Goal: Navigation & Orientation: Find specific page/section

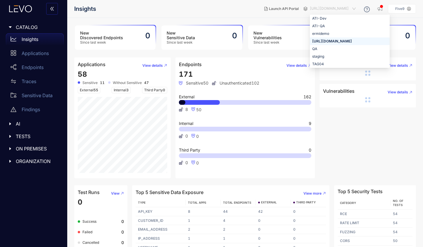
click at [349, 10] on span "[URL][DOMAIN_NAME]" at bounding box center [333, 8] width 47 height 9
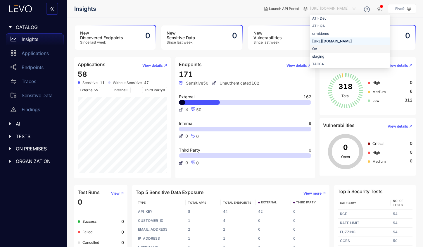
click at [330, 47] on div "QA" at bounding box center [349, 49] width 75 height 6
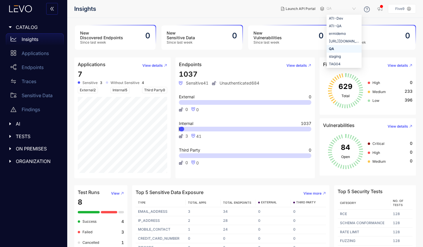
click at [349, 10] on span "QA" at bounding box center [342, 8] width 30 height 9
click at [349, 11] on span "QA" at bounding box center [342, 8] width 30 height 9
click at [25, 66] on p "Endpoints" at bounding box center [33, 67] width 22 height 5
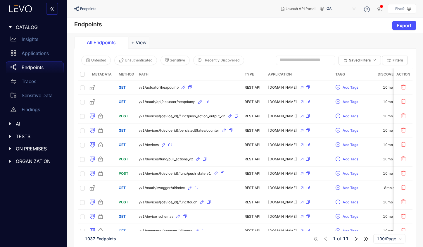
click at [11, 148] on icon "caret-right" at bounding box center [10, 149] width 4 height 4
click at [29, 162] on p "Deployments" at bounding box center [36, 160] width 29 height 5
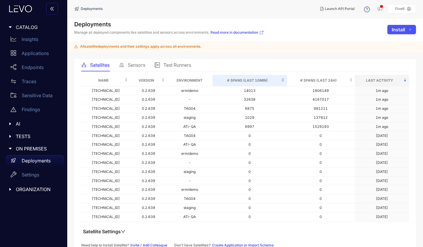
scroll to position [7, 0]
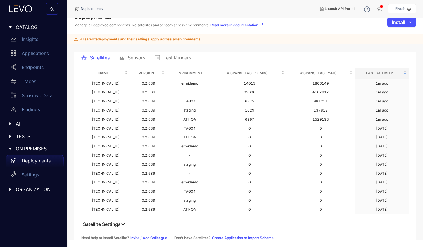
click at [123, 224] on icon "down" at bounding box center [123, 224] width 5 height 5
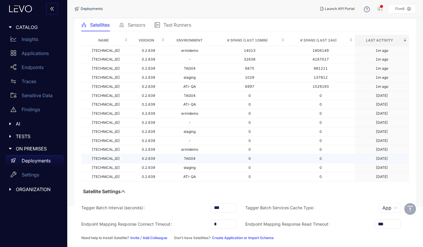
scroll to position [0, 0]
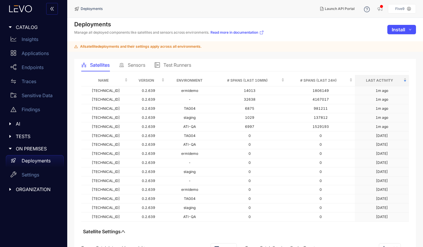
click at [139, 65] on span "Sensors" at bounding box center [137, 64] width 18 height 5
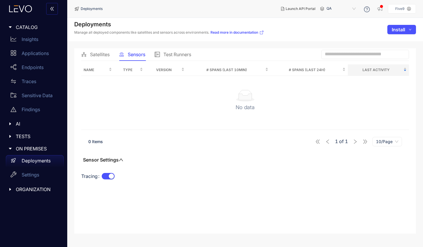
click at [98, 54] on span "Satellites" at bounding box center [100, 54] width 20 height 5
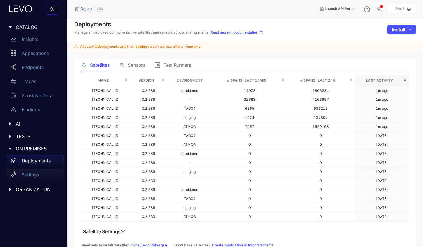
click at [33, 174] on p "Settings" at bounding box center [31, 174] width 18 height 5
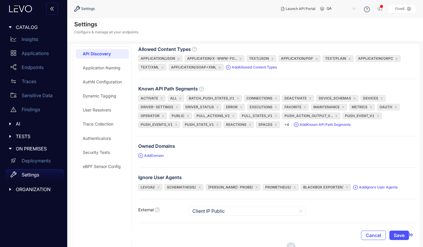
click at [32, 189] on span "ORGANIZATION" at bounding box center [37, 189] width 43 height 5
click at [36, 211] on div "Integrations" at bounding box center [35, 215] width 58 height 12
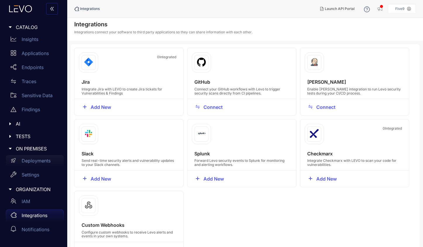
click at [32, 161] on p "Deployments" at bounding box center [36, 160] width 29 height 5
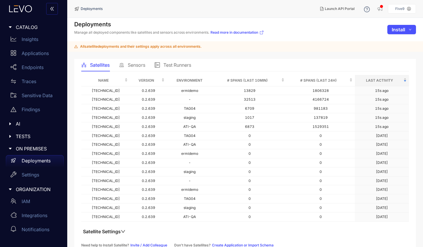
click at [132, 64] on span "Sensors" at bounding box center [137, 64] width 18 height 5
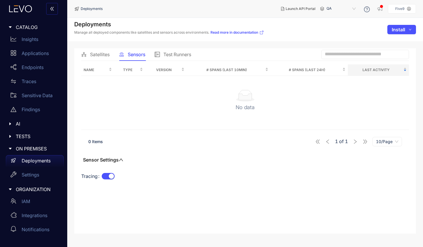
click at [104, 54] on span "Satellites" at bounding box center [100, 54] width 20 height 5
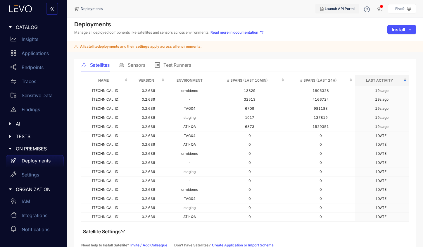
click at [345, 8] on span "Launch API Portal" at bounding box center [340, 9] width 30 height 4
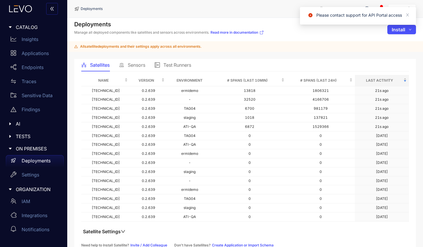
click at [349, 34] on div "Deployments Manage all deployed components like satellites and sensors across e…" at bounding box center [245, 29] width 356 height 23
click at [410, 14] on icon "close" at bounding box center [408, 15] width 4 height 4
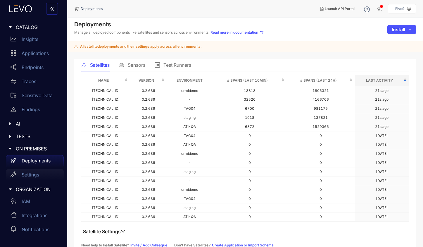
click at [36, 177] on p "Settings" at bounding box center [31, 174] width 18 height 5
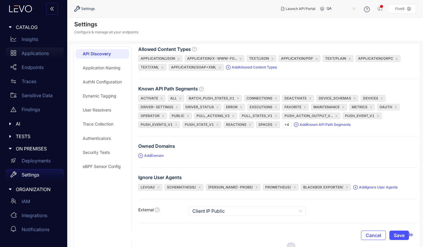
click at [31, 50] on div "Applications" at bounding box center [35, 53] width 58 height 12
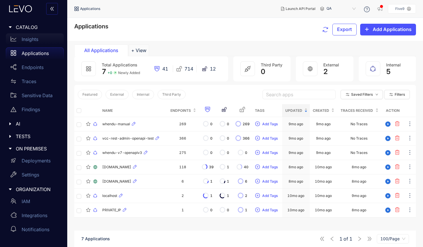
click at [32, 38] on p "Insights" at bounding box center [30, 39] width 17 height 5
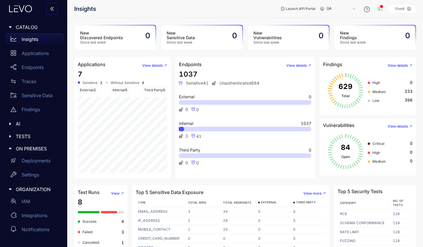
click at [341, 6] on span "QA" at bounding box center [342, 8] width 30 height 9
click at [331, 49] on div "QA" at bounding box center [344, 49] width 30 height 6
click at [37, 158] on p "Deployments" at bounding box center [36, 160] width 29 height 5
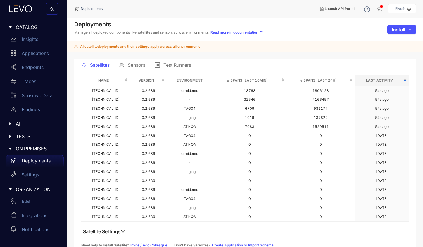
click at [136, 62] on div "Sensors" at bounding box center [132, 65] width 26 height 12
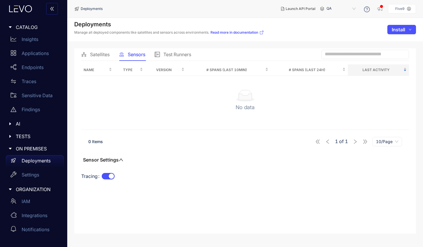
click at [99, 54] on span "Satellites" at bounding box center [100, 54] width 20 height 5
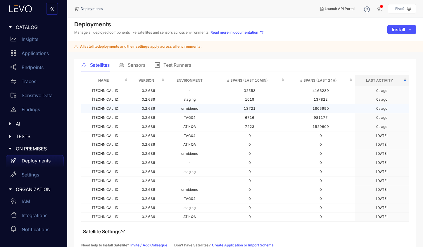
click at [167, 108] on td "ermidemo" at bounding box center [190, 108] width 46 height 9
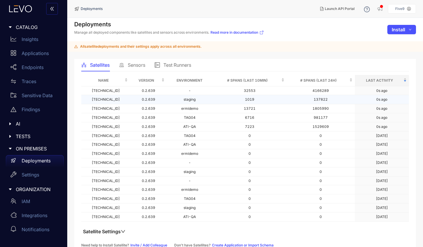
click at [202, 99] on td "staging" at bounding box center [190, 99] width 46 height 9
click at [195, 99] on td "staging" at bounding box center [190, 99] width 46 height 9
click at [184, 101] on td "staging" at bounding box center [190, 99] width 46 height 9
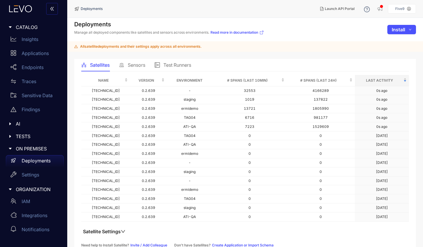
scroll to position [7, 0]
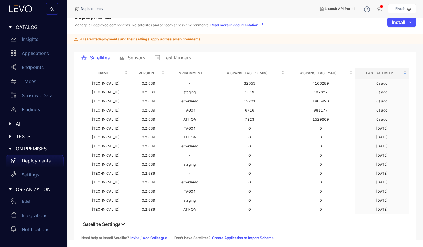
click at [123, 225] on icon "down" at bounding box center [123, 224] width 5 height 5
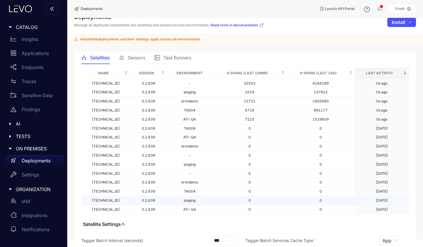
scroll to position [40, 0]
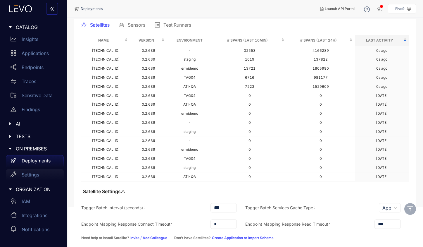
click at [32, 176] on p "Settings" at bounding box center [31, 174] width 18 height 5
